Goal: Navigation & Orientation: Find specific page/section

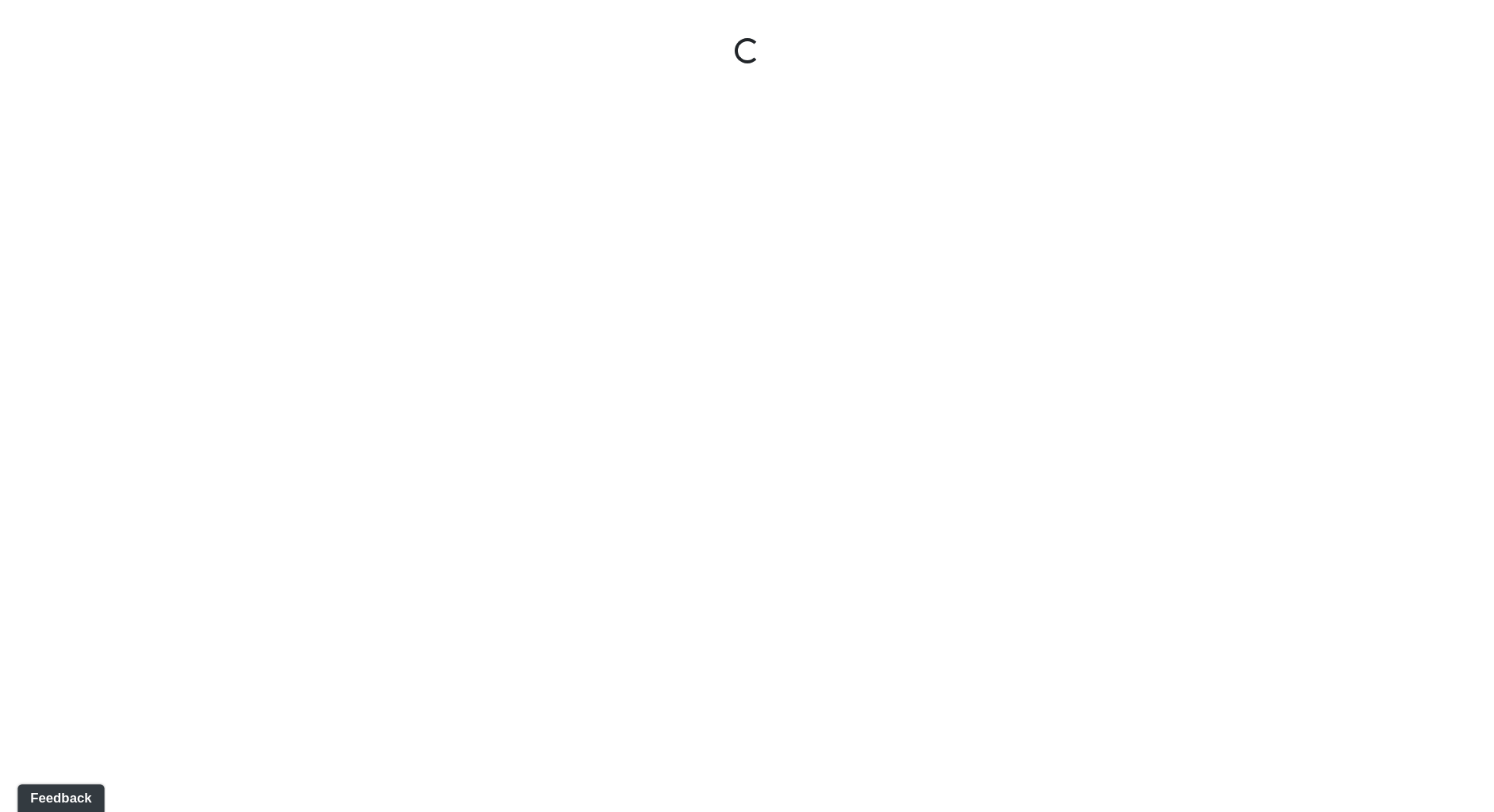
select select "9uukmqt69aq4bb2QwCGasV"
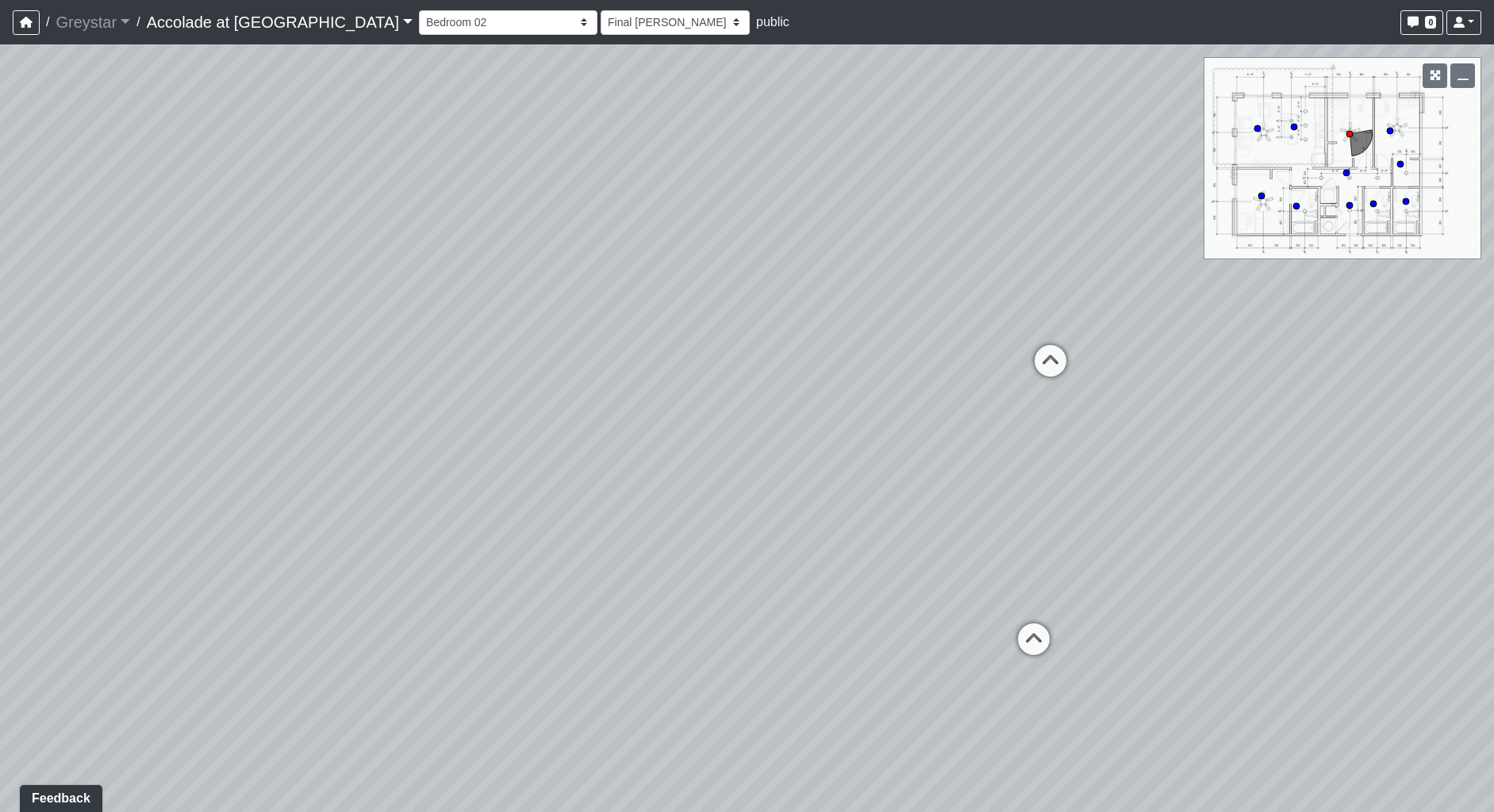
drag, startPoint x: 326, startPoint y: 626, endPoint x: 214, endPoint y: 744, distance: 162.7
click at [320, 773] on div "Loading... Hallway Loading... Bathroom 02" at bounding box center [747, 428] width 1494 height 768
drag, startPoint x: 979, startPoint y: 540, endPoint x: 288, endPoint y: 547, distance: 691.0
click at [298, 550] on div "Loading... Hallway Loading... Bathroom 02" at bounding box center [747, 428] width 1494 height 768
drag, startPoint x: 899, startPoint y: 272, endPoint x: 130, endPoint y: 474, distance: 795.1
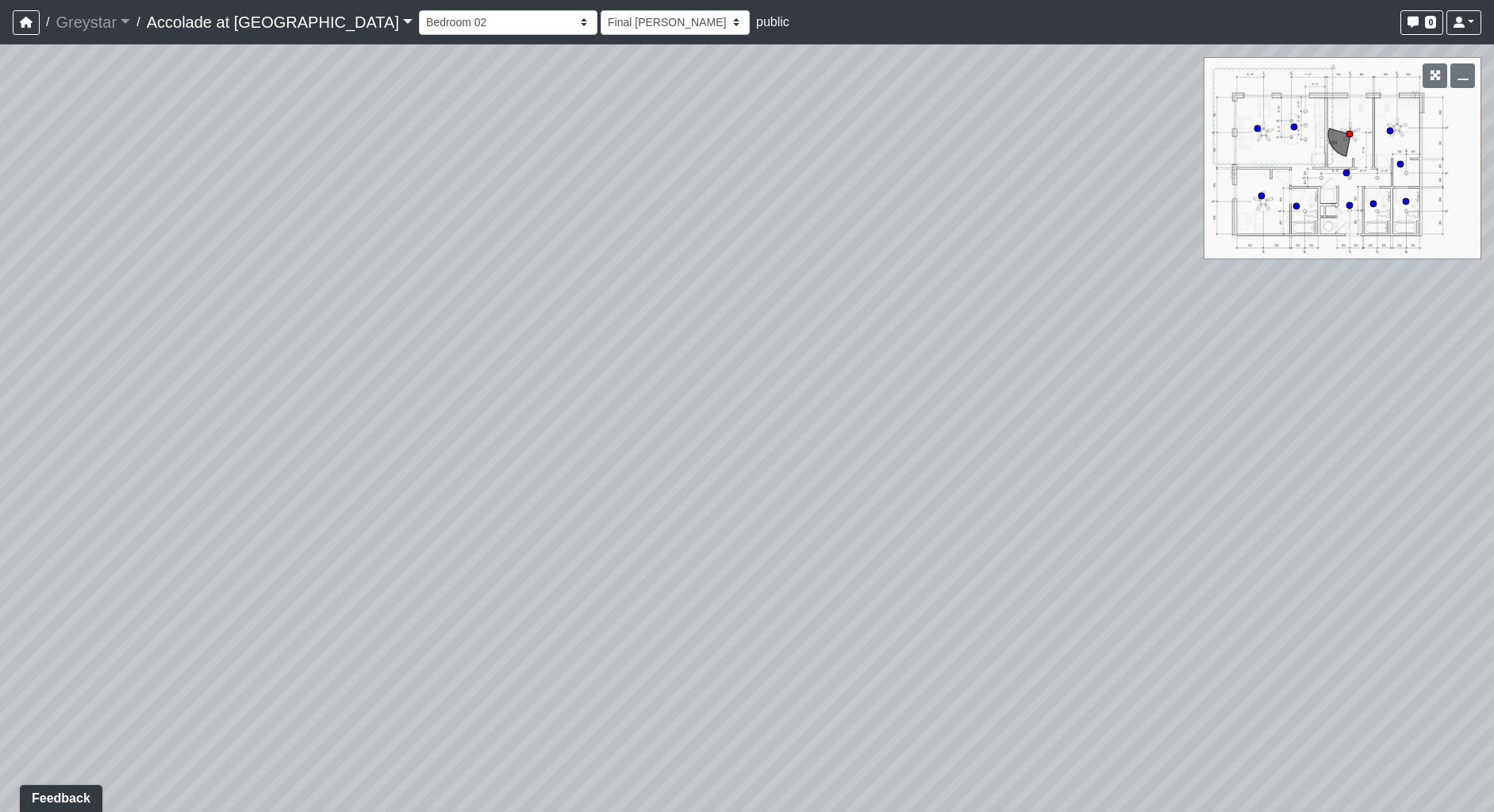
click at [134, 476] on div "Loading... Hallway Loading... Bathroom 02" at bounding box center [747, 428] width 1494 height 768
drag, startPoint x: 970, startPoint y: 448, endPoint x: 1072, endPoint y: 283, distance: 194.0
click at [1072, 283] on div "Loading... Hallway Loading... Bathroom 02" at bounding box center [747, 428] width 1494 height 768
click at [105, 19] on link "Greystar" at bounding box center [93, 22] width 75 height 32
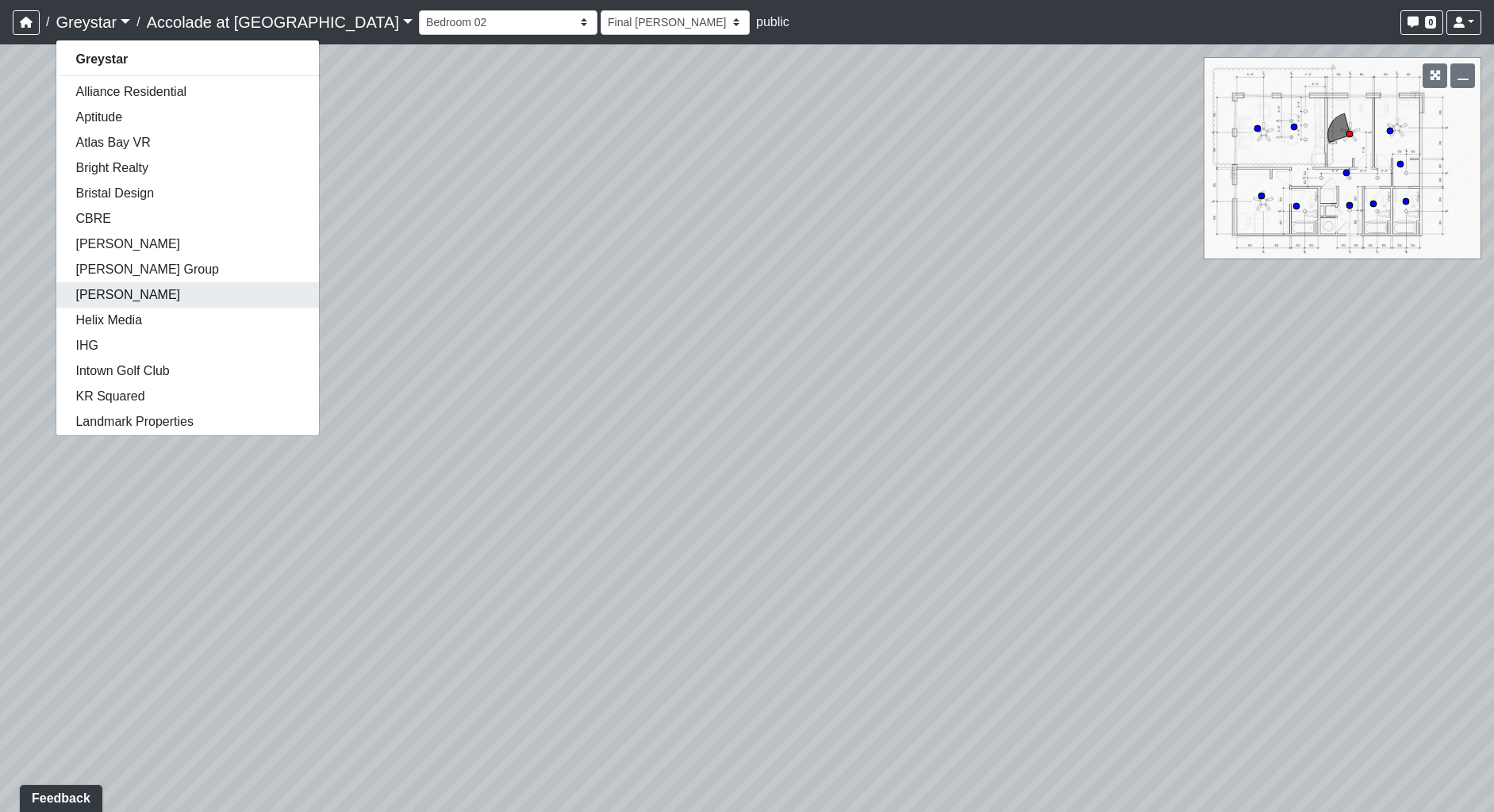
click at [183, 302] on link "[PERSON_NAME]" at bounding box center [188, 294] width 263 height 26
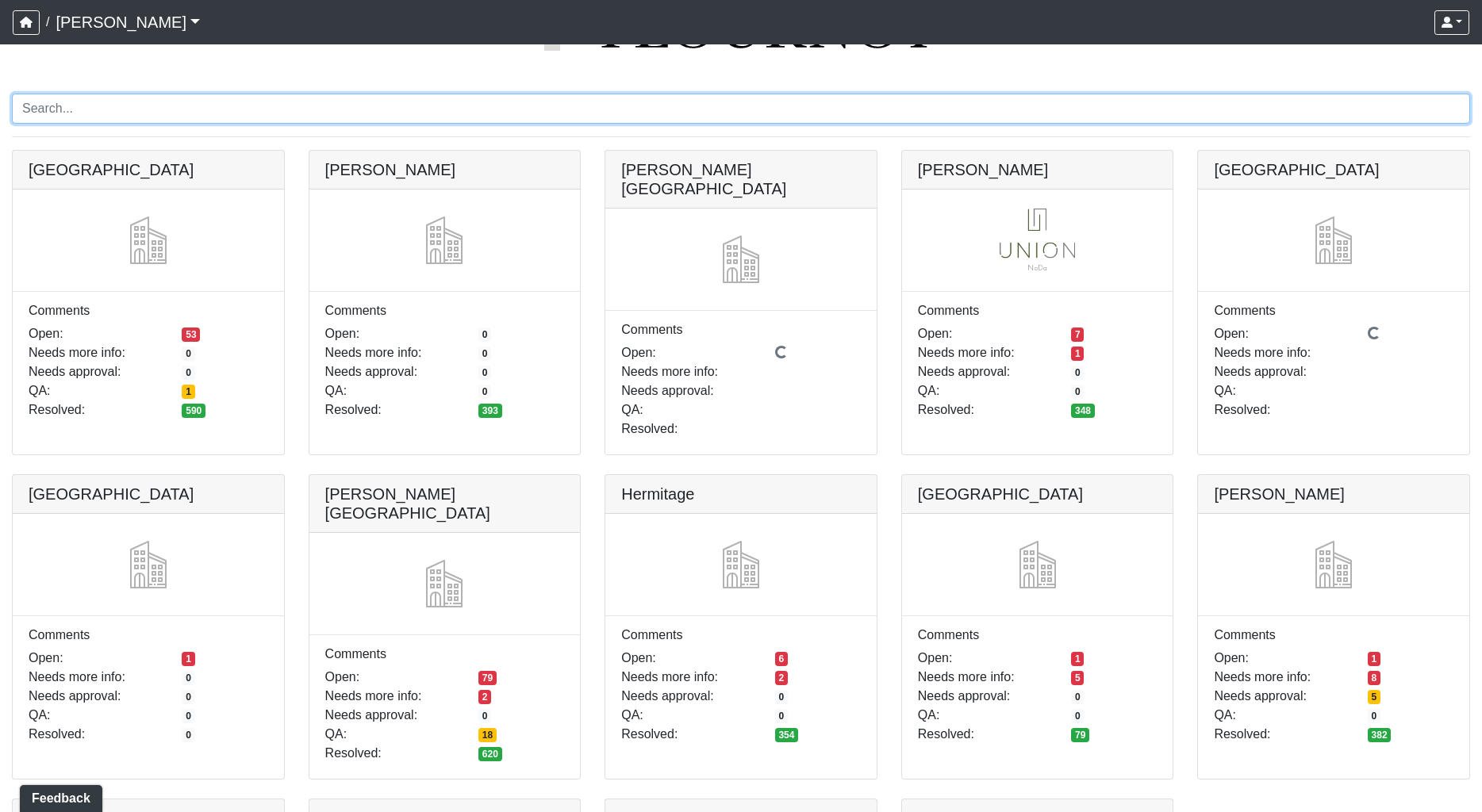
scroll to position [317, 0]
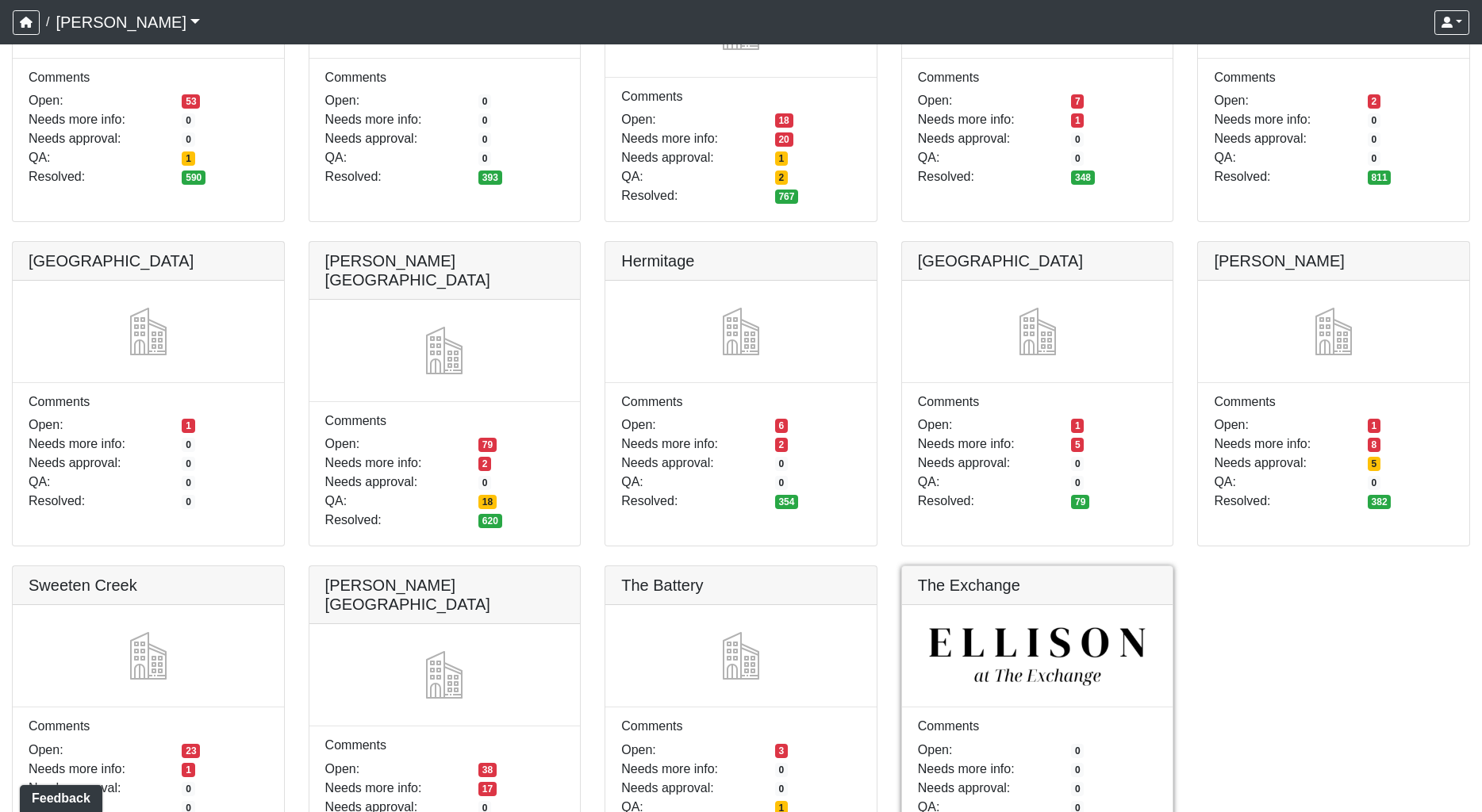
click at [1028, 566] on link at bounding box center [1038, 566] width 272 height 0
click at [462, 242] on link at bounding box center [445, 242] width 272 height 0
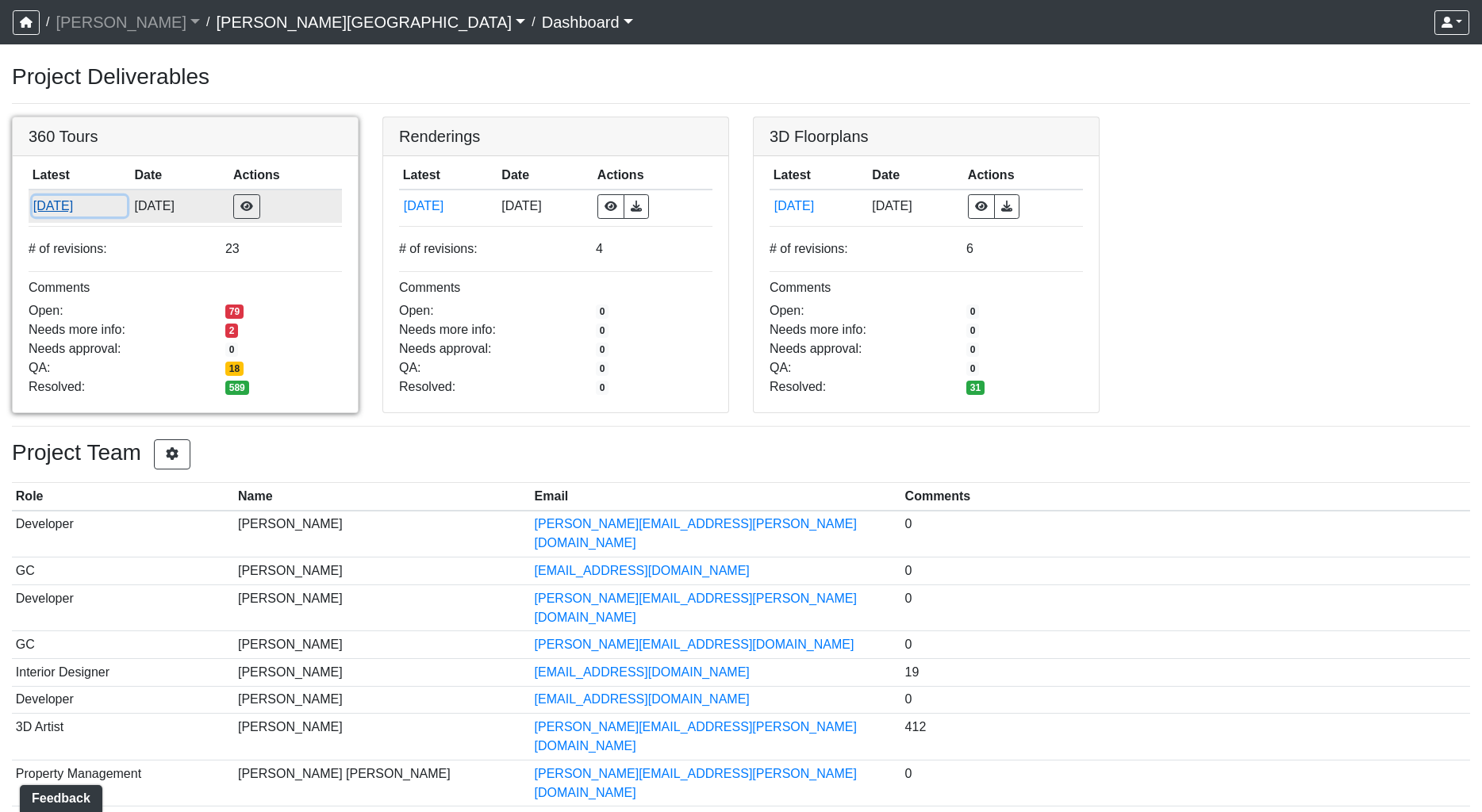
click at [47, 211] on button "[DATE]" at bounding box center [79, 205] width 94 height 20
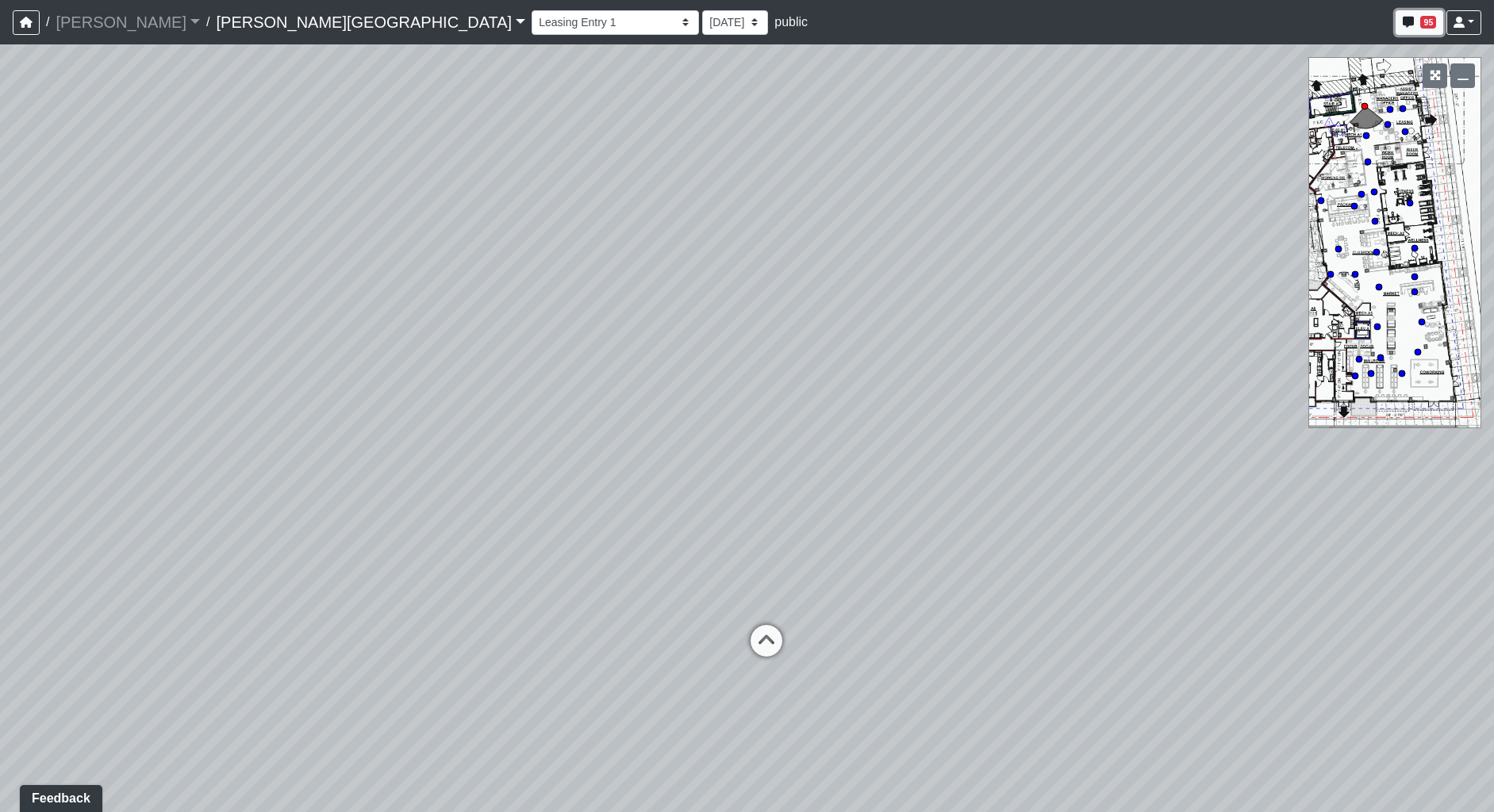
click at [1437, 19] on span "95" at bounding box center [1429, 22] width 16 height 12
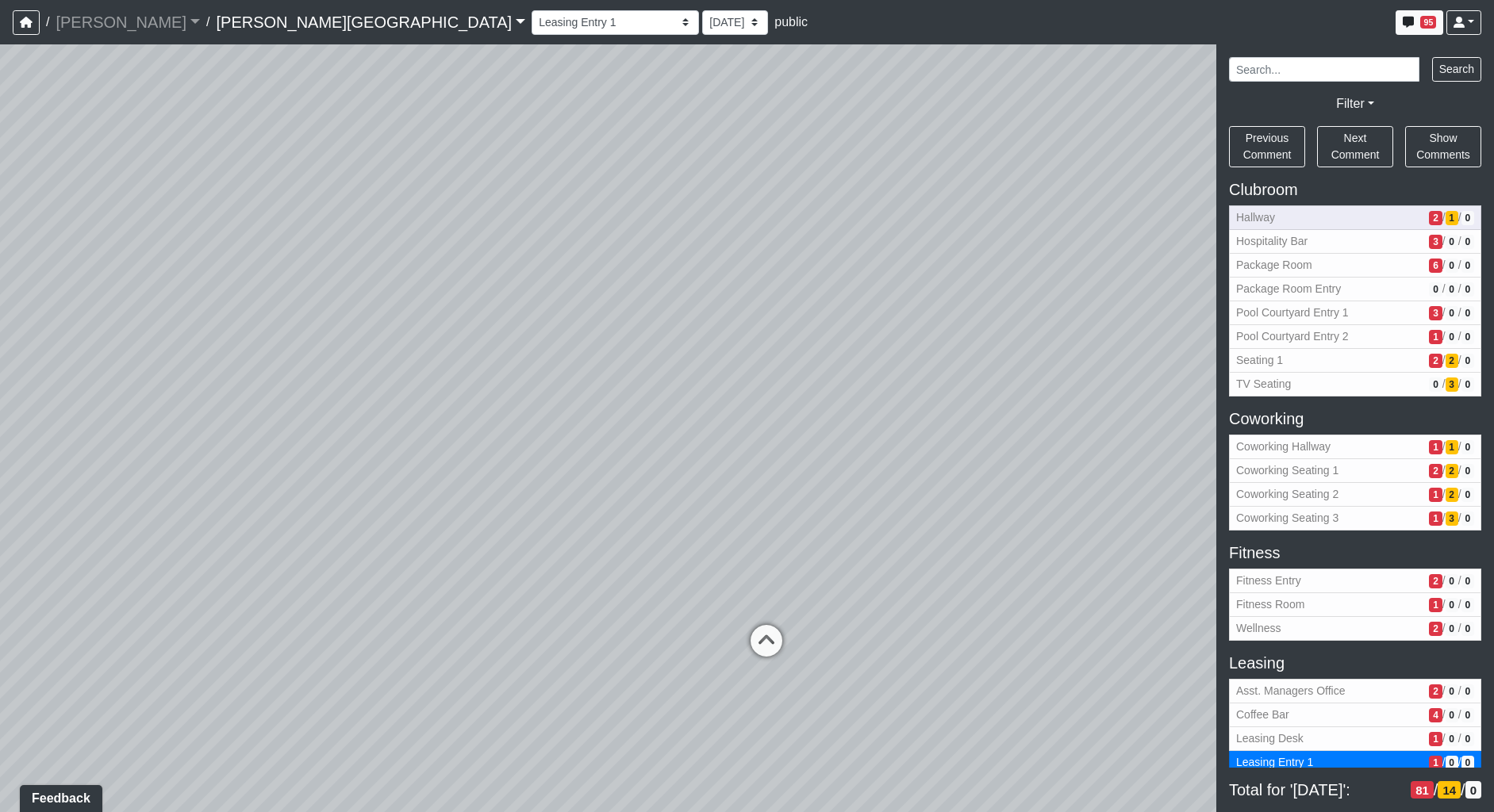
click at [1356, 218] on span "Hallway" at bounding box center [1329, 218] width 186 height 17
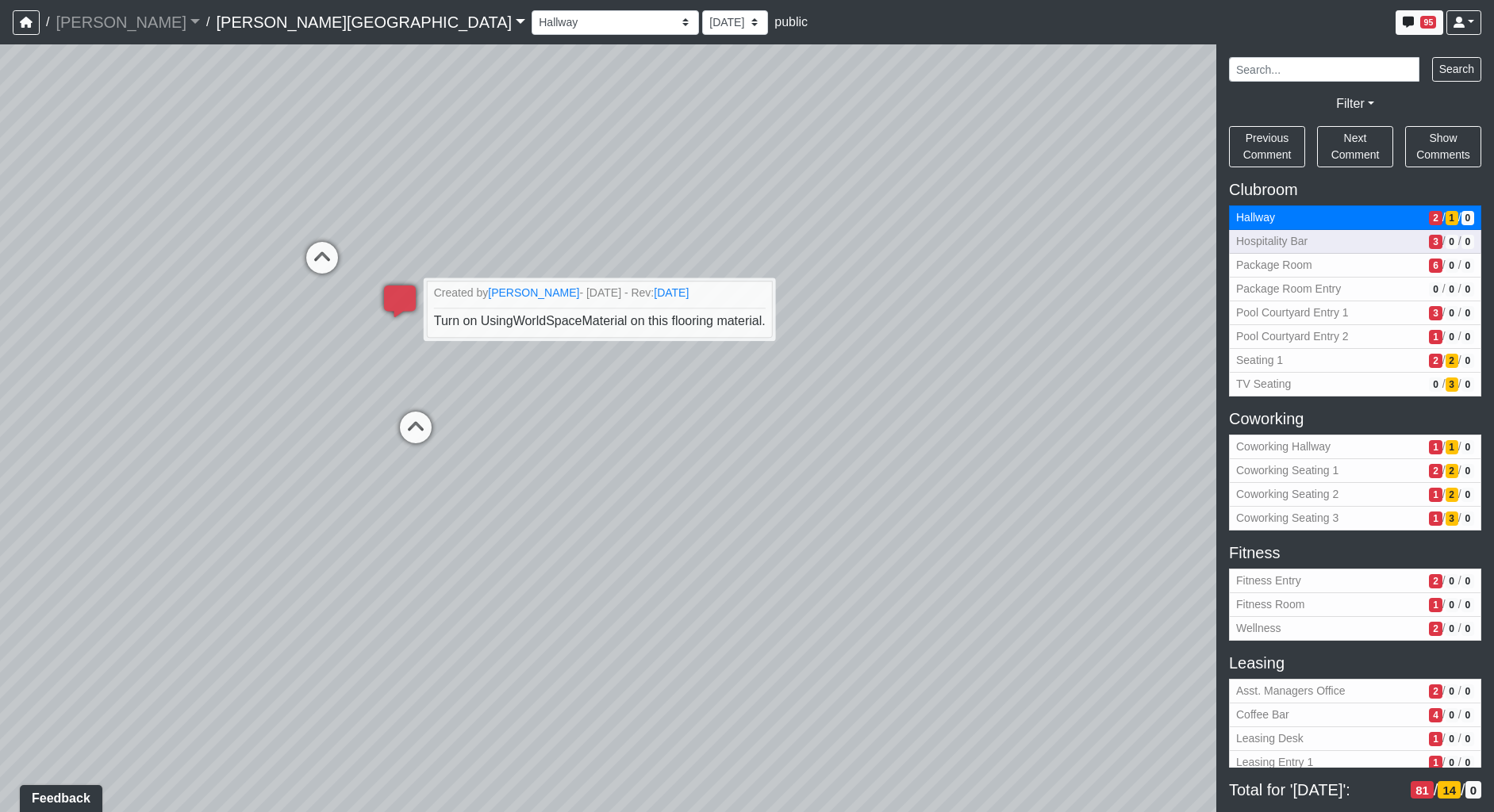
click at [1343, 246] on span "Hospitality Bar" at bounding box center [1329, 242] width 186 height 17
select select "opxjAeKrrqupTskj1neSeV"
